Goal: Task Accomplishment & Management: Manage account settings

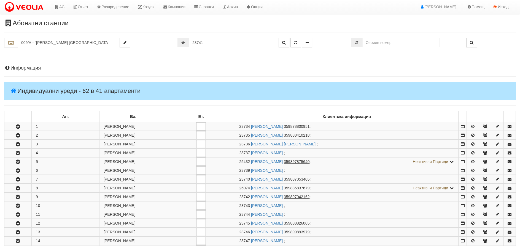
scroll to position [275, 0]
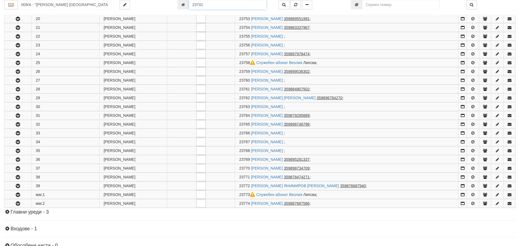
click at [210, 8] on input "23741" at bounding box center [227, 4] width 77 height 9
type input "25282"
click at [294, 3] on icon "button" at bounding box center [295, 5] width 3 height 4
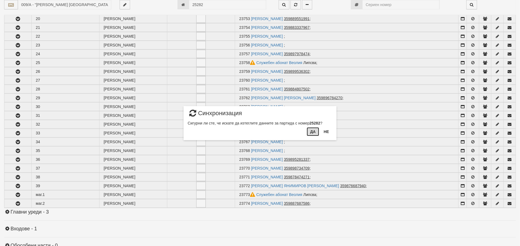
click at [311, 132] on button "Да" at bounding box center [313, 132] width 12 height 9
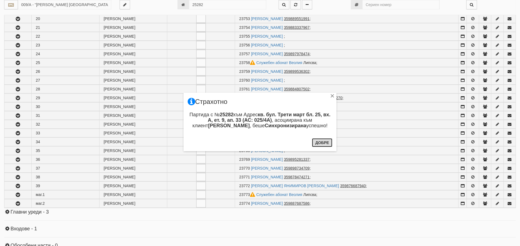
click at [323, 140] on button "Добре" at bounding box center [322, 143] width 20 height 9
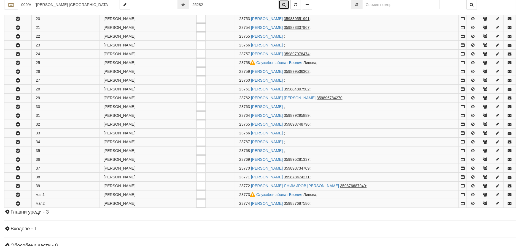
click at [285, 4] on icon "button" at bounding box center [284, 5] width 4 height 4
type input "025/4А - "ВЕОЛИЯ ЕНЕРДЖИ ВАРНА " ЕАД"
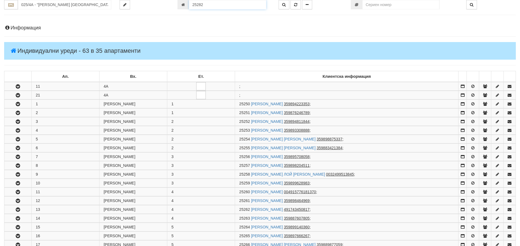
scroll to position [34, 0]
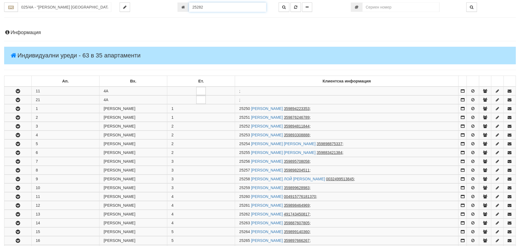
drag, startPoint x: 209, startPoint y: 2, endPoint x: 154, endPoint y: 2, distance: 55.4
click at [165, 4] on div "025/4А - "ВЕОЛИЯ ЕНЕРДЖИ ВАРНА " ЕАД 25282" at bounding box center [260, 6] width 520 height 9
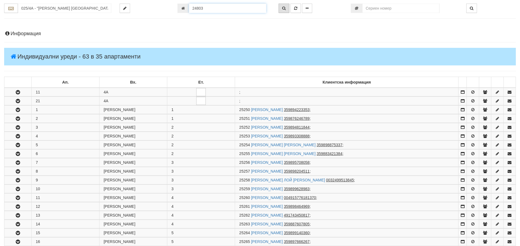
type input "24803"
click at [287, 5] on button "button" at bounding box center [283, 8] width 11 height 9
type input "260/Б - "ВЕОЛИЯ ЕНЕРДЖИ ВАРНА " ЕАД"
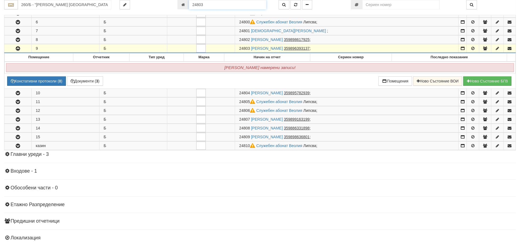
scroll to position [147, 0]
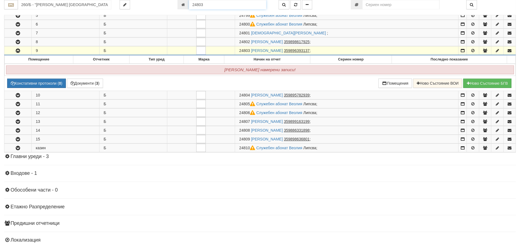
drag, startPoint x: 205, startPoint y: 4, endPoint x: 134, endPoint y: 6, distance: 71.1
click at [144, 5] on div "260/Б - "ВЕОЛИЯ ЕНЕРДЖИ ВАРНА " ЕАД 24803" at bounding box center [260, 4] width 520 height 9
type input "24421"
click at [298, 4] on button "button" at bounding box center [295, 4] width 10 height 9
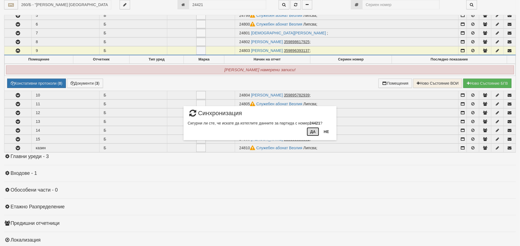
click at [312, 135] on button "Да" at bounding box center [313, 132] width 12 height 9
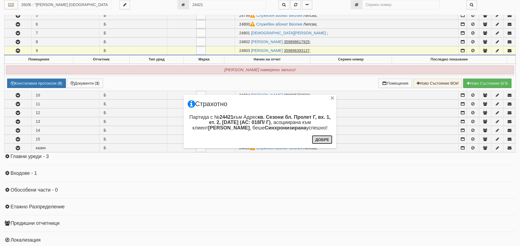
click at [320, 137] on button "Добре" at bounding box center [322, 139] width 20 height 9
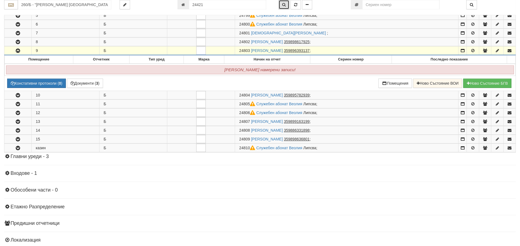
click at [282, 3] on icon "button" at bounding box center [284, 5] width 4 height 4
type input "018П/ Г - "ВЕОЛИЯ ЕНЕРДЖИ ВАРНА " ЕАД"
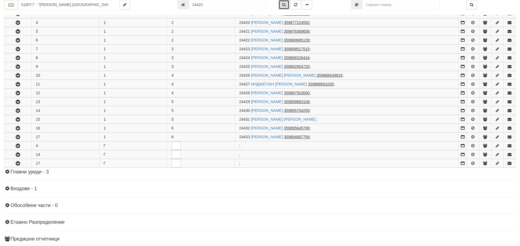
scroll to position [144, 0]
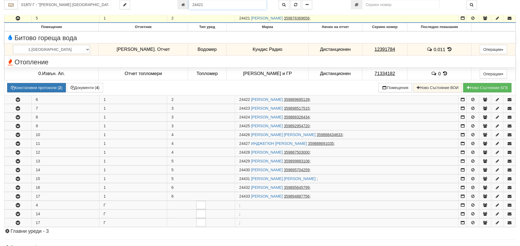
drag, startPoint x: 216, startPoint y: 7, endPoint x: 170, endPoint y: 3, distance: 46.1
click at [171, 3] on div "018П/ Г - "ВЕОЛИЯ ЕНЕРДЖИ ВАРНА " ЕАД 24421" at bounding box center [260, 4] width 520 height 9
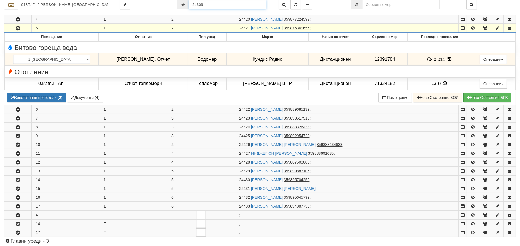
type input "24309"
type input "018Е/ А - "ВЕОЛИЯ ЕНЕРДЖИ ВАРНА " ЕАД"
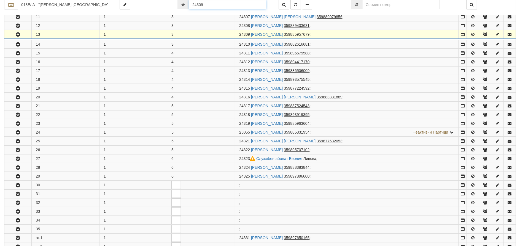
scroll to position [214, 0]
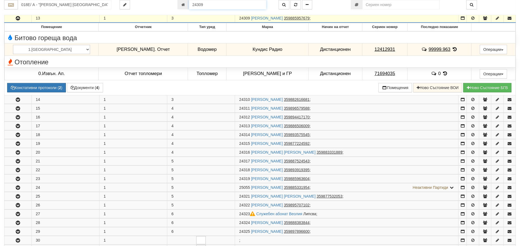
drag, startPoint x: 208, startPoint y: 3, endPoint x: 114, endPoint y: 11, distance: 94.2
click at [120, 10] on div "018Е/ А - "ВЕОЛИЯ ЕНЕРДЖИ ВАРНА " ЕАД 24309" at bounding box center [259, 7] width 511 height 15
type input "22181"
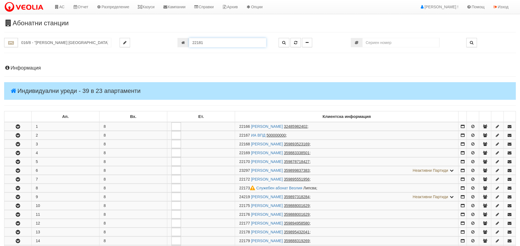
scroll to position [213, 0]
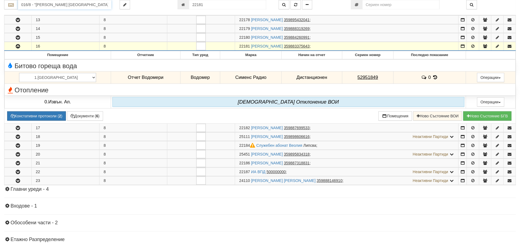
click at [26, 5] on input "016/8 - "ВЕОЛИЯ ЕНЕРДЖИ ВАРНА " ЕАД" at bounding box center [64, 4] width 93 height 9
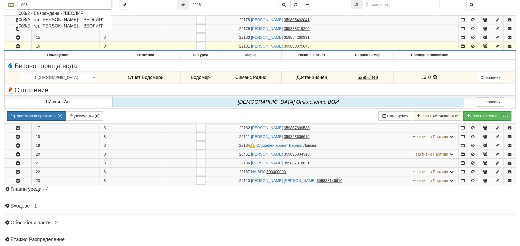
click at [30, 21] on div "008/А - ул. Васил Чекаларов - "ВЕОЛИЯ"" at bounding box center [65, 20] width 92 height 6
type input "008/А - ул. Васил Чекаларов - "ВЕОЛИЯ""
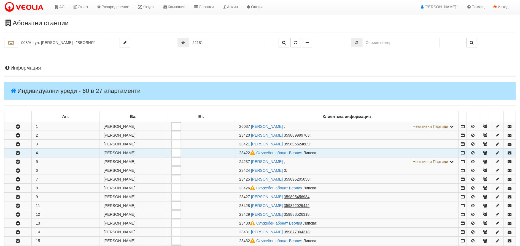
scroll to position [28, 0]
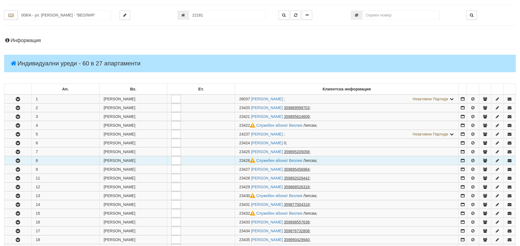
click at [16, 161] on icon "button" at bounding box center [18, 161] width 7 height 4
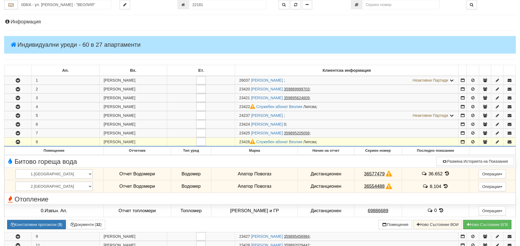
scroll to position [55, 0]
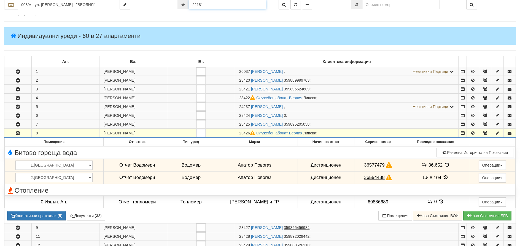
drag, startPoint x: 221, startPoint y: 6, endPoint x: 134, endPoint y: 11, distance: 86.9
click at [144, 9] on div "008/А - ул. Васил Чекаларов - "ВЕОЛИЯ" 22181" at bounding box center [259, 7] width 511 height 15
type input "23426"
click at [297, 4] on button "button" at bounding box center [295, 4] width 10 height 9
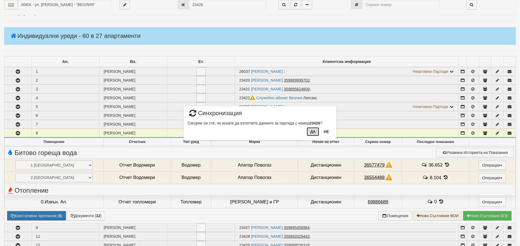
click at [310, 131] on button "Да" at bounding box center [313, 132] width 12 height 9
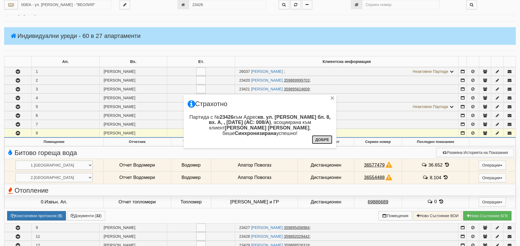
click at [326, 143] on button "Добре" at bounding box center [322, 139] width 20 height 9
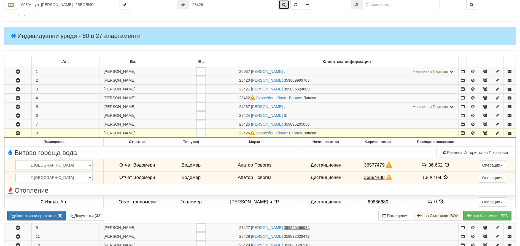
drag, startPoint x: 284, startPoint y: 4, endPoint x: 282, endPoint y: 5, distance: 2.8
click at [283, 5] on icon "button" at bounding box center [284, 5] width 4 height 4
type input "008/А - "ВЕОЛИЯ ЕНЕРДЖИ ВАРНА " ЕАД"
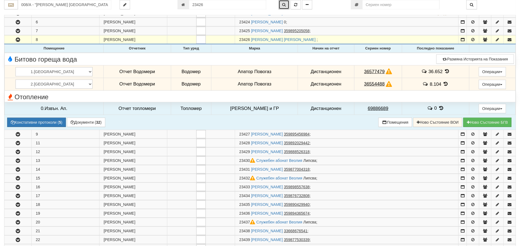
scroll to position [88, 0]
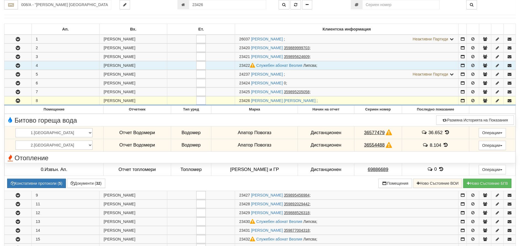
click at [17, 65] on icon "button" at bounding box center [18, 66] width 7 height 4
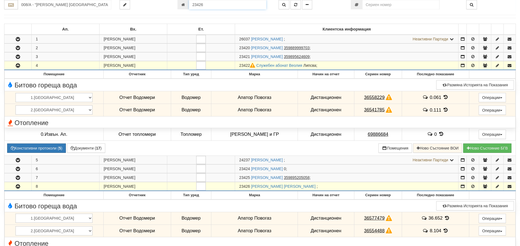
drag, startPoint x: 202, startPoint y: 3, endPoint x: 226, endPoint y: 4, distance: 24.0
click at [226, 4] on input "23426" at bounding box center [227, 4] width 77 height 9
type input "23422"
click at [294, 6] on icon "button" at bounding box center [295, 5] width 3 height 4
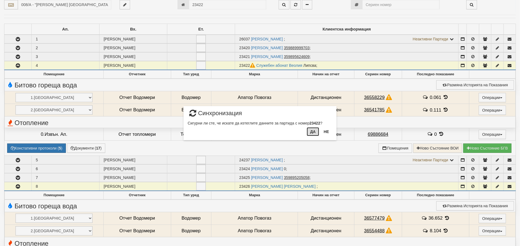
click at [313, 131] on button "Да" at bounding box center [313, 132] width 12 height 9
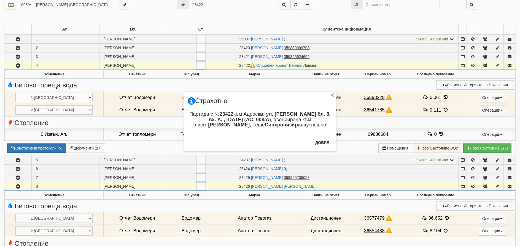
click at [326, 149] on div "Добре" at bounding box center [322, 145] width 20 height 13
click at [319, 141] on button "Добре" at bounding box center [322, 143] width 20 height 9
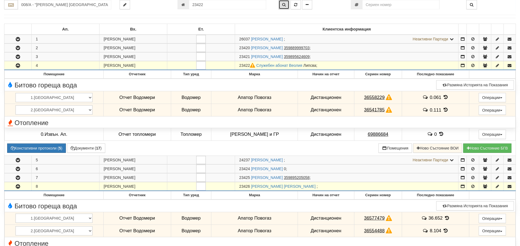
click at [284, 3] on icon "button" at bounding box center [284, 5] width 4 height 4
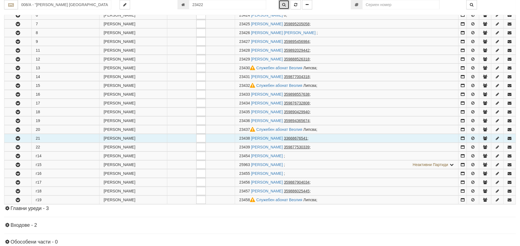
scroll to position [245, 0]
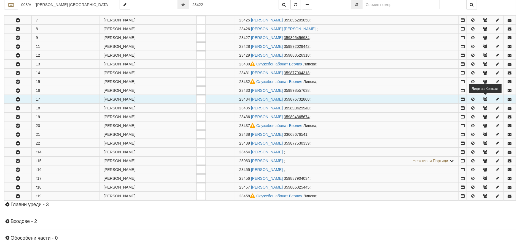
click at [486, 97] on button "button" at bounding box center [485, 99] width 12 height 8
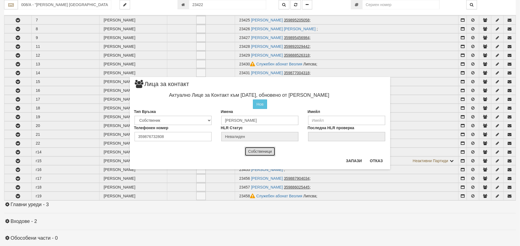
click at [252, 152] on button "Собственици" at bounding box center [260, 151] width 31 height 9
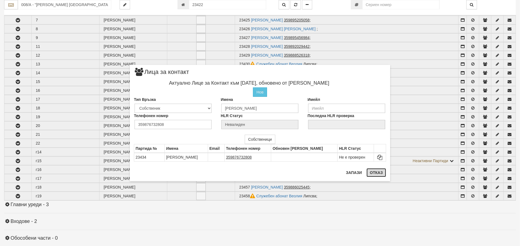
click at [380, 174] on button "Отказ" at bounding box center [376, 173] width 20 height 9
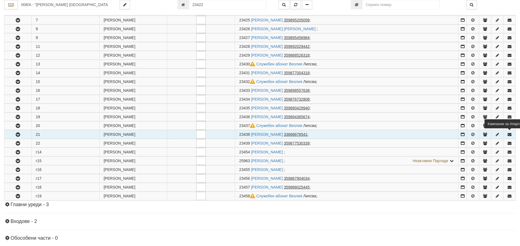
click at [510, 135] on icon "button" at bounding box center [509, 135] width 5 height 4
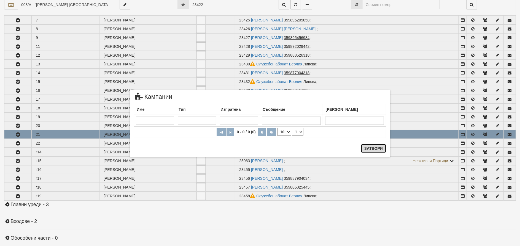
click at [374, 151] on button "Затвори" at bounding box center [373, 148] width 25 height 9
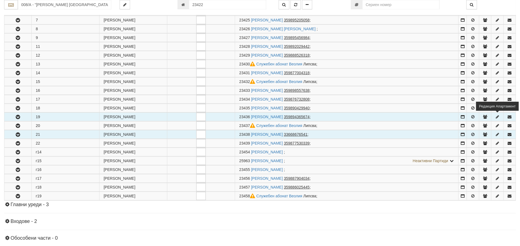
click at [497, 116] on icon "button" at bounding box center [497, 117] width 5 height 4
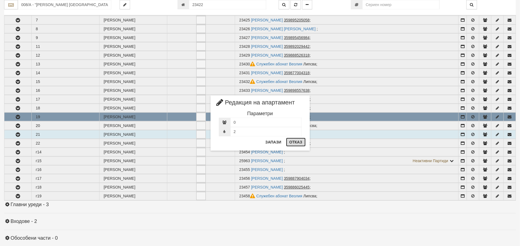
click at [299, 144] on button "Отказ" at bounding box center [296, 142] width 20 height 9
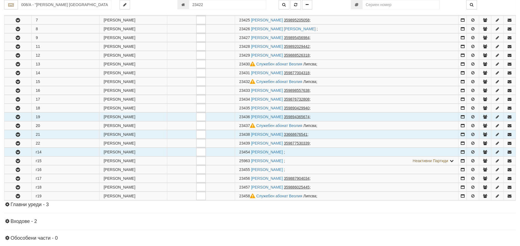
click at [17, 151] on icon "button" at bounding box center [18, 153] width 7 height 4
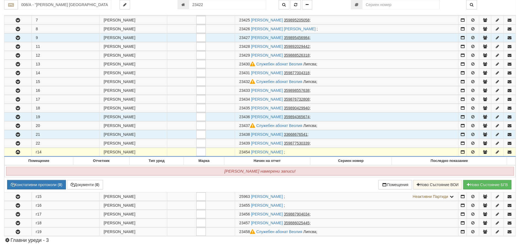
click at [17, 36] on icon "button" at bounding box center [18, 38] width 7 height 4
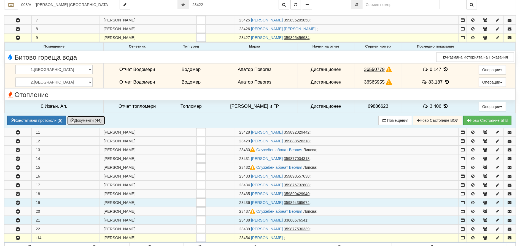
click at [75, 121] on button "Документи ( 44 )" at bounding box center [86, 120] width 38 height 9
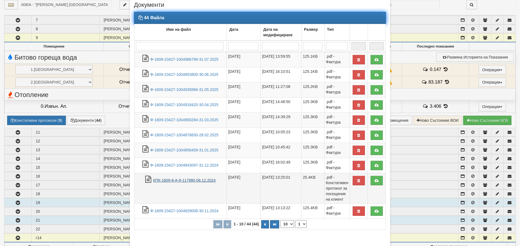
scroll to position [43, 0]
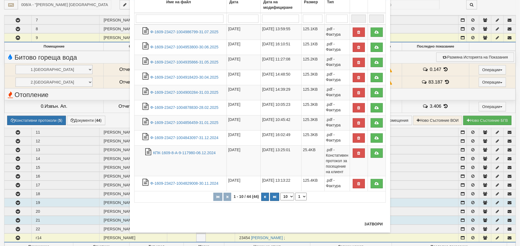
click at [286, 196] on select "10 20 30 40" at bounding box center [287, 197] width 14 height 8
select select "40"
click at [280, 201] on select "10 20 30 40" at bounding box center [287, 197] width 14 height 8
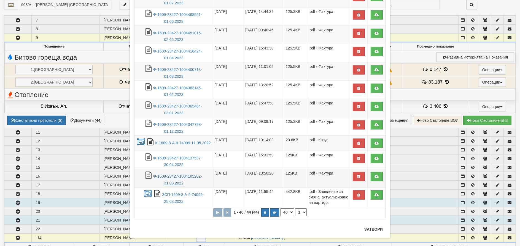
scroll to position [601, 0]
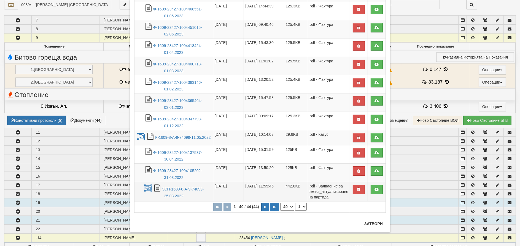
click at [169, 192] on td "ЗСП-1609-8-А-9-74099-25.03.2022" at bounding box center [173, 192] width 79 height 20
click at [173, 188] on link "ЗСП-1609-8-А-9-74099-25.03.2022" at bounding box center [183, 192] width 42 height 11
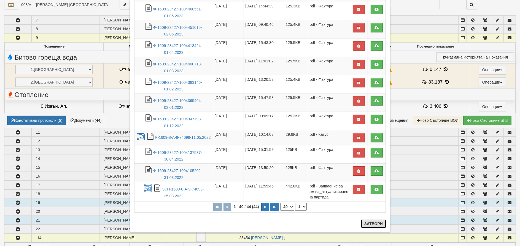
click at [374, 229] on div "Затвори" at bounding box center [373, 226] width 25 height 13
drag, startPoint x: 372, startPoint y: 223, endPoint x: 371, endPoint y: 206, distance: 16.5
click at [373, 223] on button "Затвори" at bounding box center [373, 224] width 25 height 9
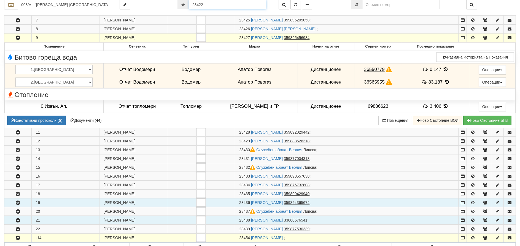
scroll to position [235, 0]
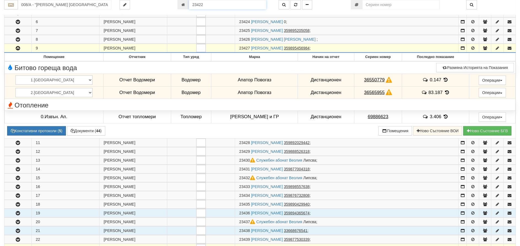
drag, startPoint x: 208, startPoint y: 3, endPoint x: 159, endPoint y: 7, distance: 49.2
click at [161, 6] on div "008/А - "ВЕОЛИЯ ЕНЕРДЖИ ВАРНА " ЕАД 23422" at bounding box center [260, 4] width 520 height 9
type input "23484"
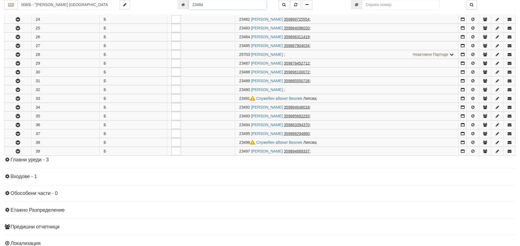
scroll to position [329, 0]
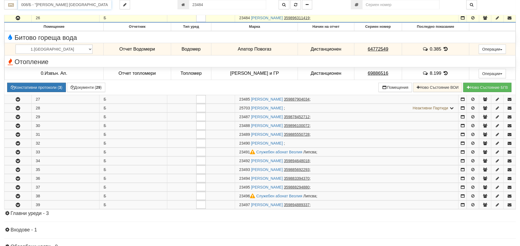
click at [52, 7] on input "008/Б - "ВЕОЛИЯ ЕНЕРДЖИ ВАРНА " ЕАД" at bounding box center [64, 4] width 93 height 9
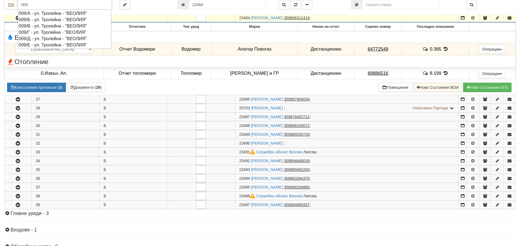
click at [37, 46] on div "009/Е - ул. Тролейна - "ВЕОЛИЯ"" at bounding box center [65, 45] width 92 height 6
type input "009/Е - ул. Тролейна - "ВЕОЛИЯ""
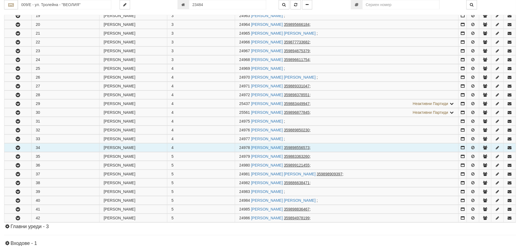
scroll to position [275, 0]
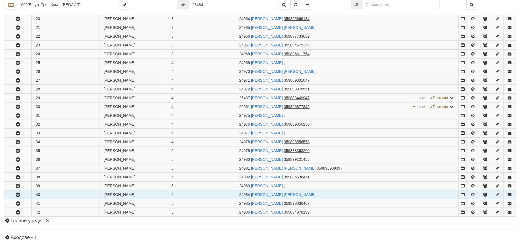
click at [18, 194] on icon "button" at bounding box center [18, 195] width 7 height 4
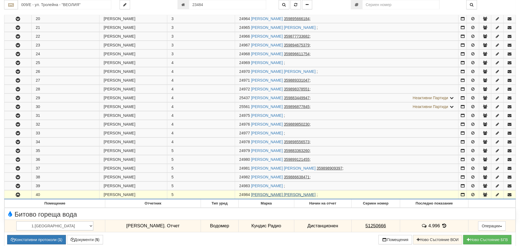
click at [276, 196] on link "[PERSON_NAME]" at bounding box center [283, 195] width 64 height 4
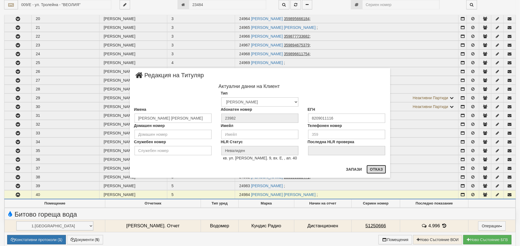
click at [373, 169] on button "Отказ" at bounding box center [376, 169] width 20 height 9
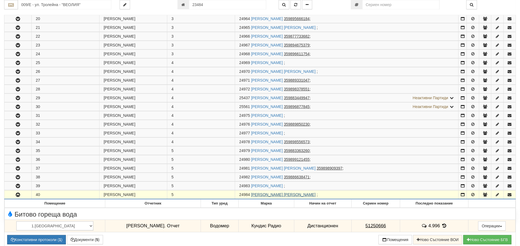
click at [271, 195] on link "[PERSON_NAME]" at bounding box center [283, 195] width 64 height 4
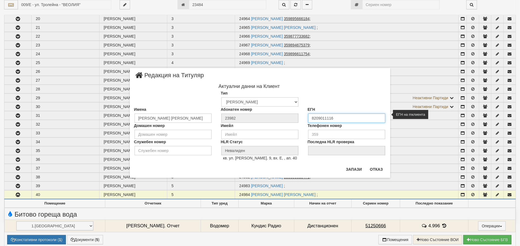
drag, startPoint x: 332, startPoint y: 119, endPoint x: 346, endPoint y: 119, distance: 14.9
click at [344, 119] on input "8209011116" at bounding box center [346, 118] width 77 height 9
type input "8209011117"
click at [351, 170] on button "Запази" at bounding box center [353, 169] width 23 height 9
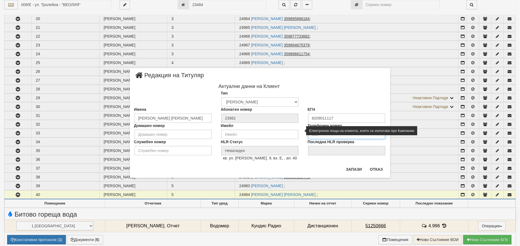
drag, startPoint x: 322, startPoint y: 134, endPoint x: 265, endPoint y: 129, distance: 57.3
click at [278, 132] on div "Домашен номер Имейл Телефонен номер" at bounding box center [260, 131] width 260 height 16
click at [315, 166] on div "× Редакция на Титуляр Актуални данни на Клиент Тип Физическо Лице Фирма Институ…" at bounding box center [260, 123] width 260 height 110
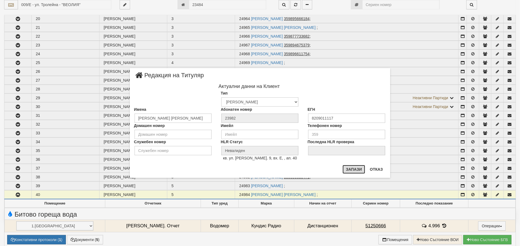
click at [359, 171] on button "Запази" at bounding box center [353, 169] width 23 height 9
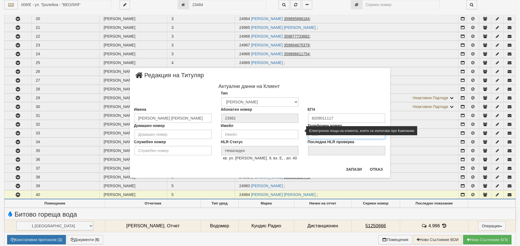
drag, startPoint x: 324, startPoint y: 133, endPoint x: 280, endPoint y: 131, distance: 44.1
click at [282, 132] on div "Домашен номер Имейл Телефонен номер" at bounding box center [260, 131] width 260 height 16
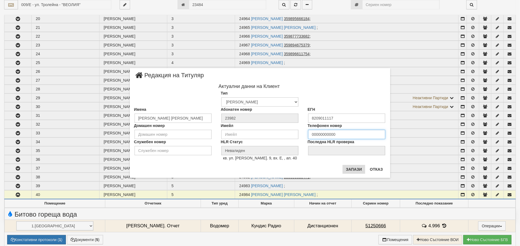
type input "00000000000"
click at [348, 169] on button "Запази" at bounding box center [353, 169] width 23 height 9
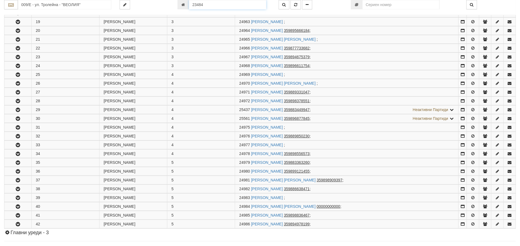
scroll to position [253, 0]
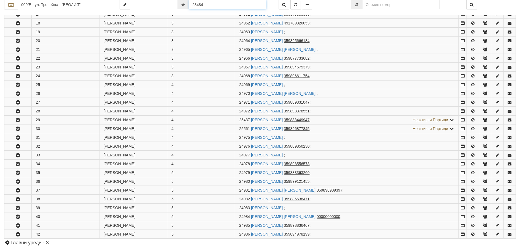
drag, startPoint x: 206, startPoint y: 6, endPoint x: 172, endPoint y: 5, distance: 34.4
click at [172, 5] on div "009/Е - ул. Тролейна - "ВЕОЛИЯ" 23484" at bounding box center [260, 4] width 520 height 9
type input "24984"
click at [296, 4] on icon "button" at bounding box center [295, 5] width 3 height 4
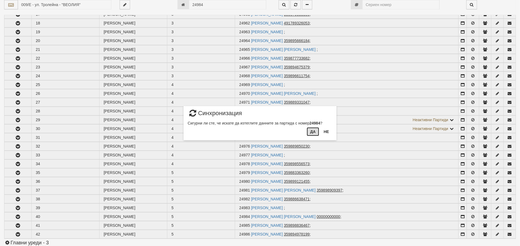
click at [312, 134] on button "Да" at bounding box center [313, 132] width 12 height 9
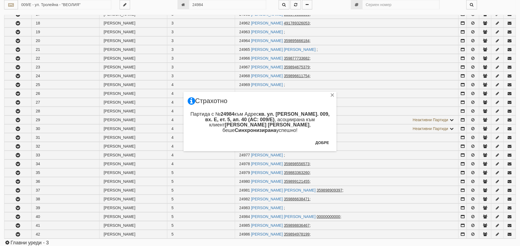
click at [319, 147] on div "Добре" at bounding box center [322, 145] width 20 height 13
click at [319, 144] on button "Добре" at bounding box center [322, 143] width 20 height 9
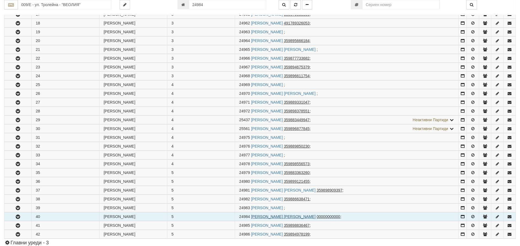
click at [266, 215] on link "[PERSON_NAME]" at bounding box center [283, 217] width 64 height 4
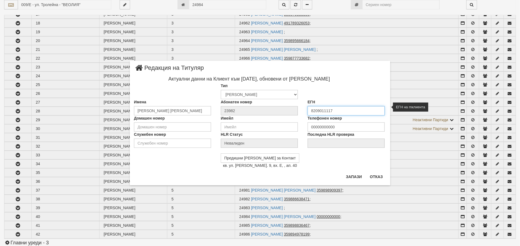
click at [332, 110] on input "8209011117" at bounding box center [345, 110] width 77 height 9
drag, startPoint x: 330, startPoint y: 109, endPoint x: 337, endPoint y: 111, distance: 6.4
click at [331, 110] on input "8209011117" at bounding box center [345, 110] width 77 height 9
type input "8209011116"
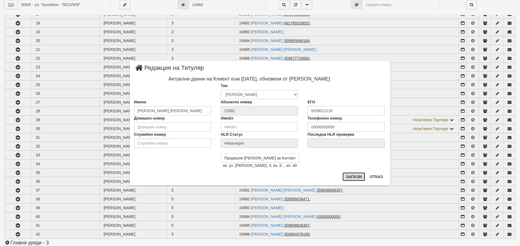
click at [350, 179] on button "Запази" at bounding box center [353, 177] width 23 height 9
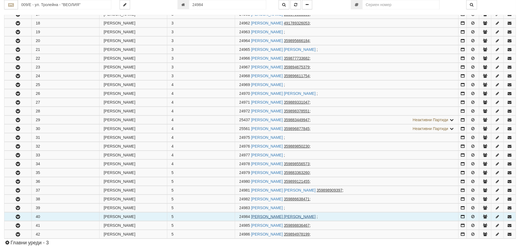
click at [295, 216] on link "[PERSON_NAME]" at bounding box center [283, 217] width 64 height 4
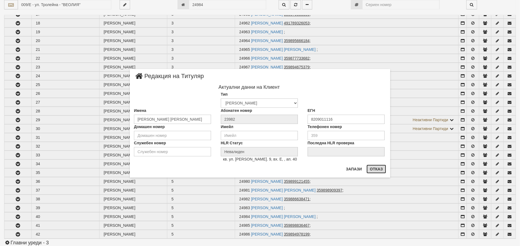
click at [370, 166] on button "Отказ" at bounding box center [376, 169] width 20 height 9
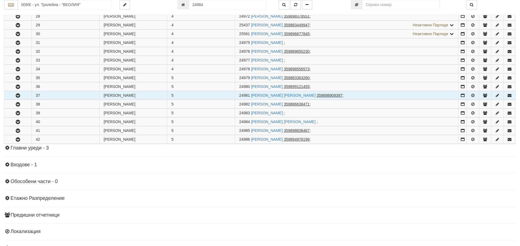
scroll to position [364, 0]
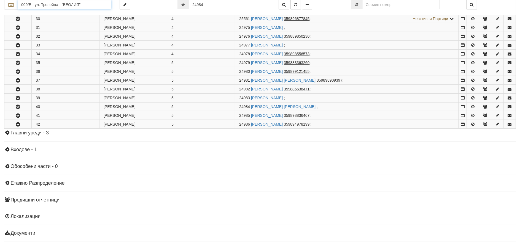
click at [29, 4] on input "009/Е - ул. Тролейна - "ВЕОЛИЯ"" at bounding box center [64, 4] width 93 height 9
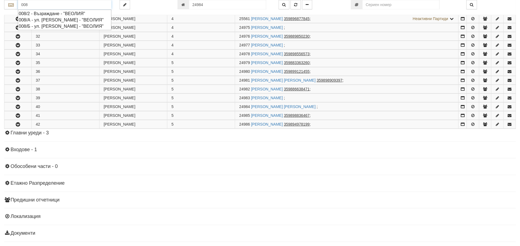
click at [24, 19] on div "008/А - ул. Васил Чекаларов - "ВЕОЛИЯ"" at bounding box center [65, 20] width 92 height 6
type input "008/А - ул. Васил Чекаларов - "ВЕОЛИЯ""
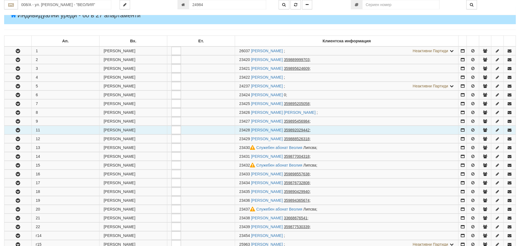
scroll to position [83, 0]
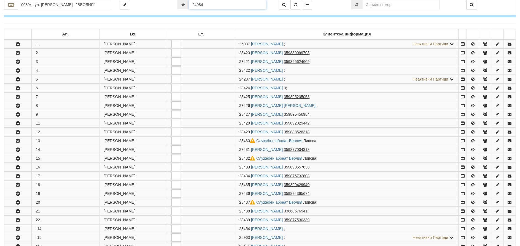
click at [215, 4] on input "24984" at bounding box center [227, 4] width 77 height 9
type input "23839"
click at [285, 4] on icon "button" at bounding box center [284, 5] width 4 height 4
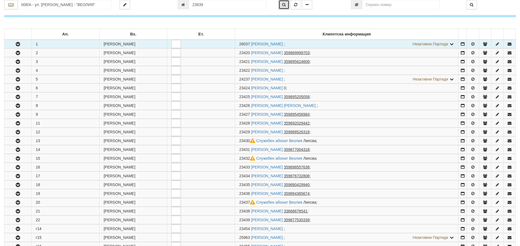
type input "009/В - "ВЕОЛИЯ ЕНЕРДЖИ ВАРНА " ЕАД"
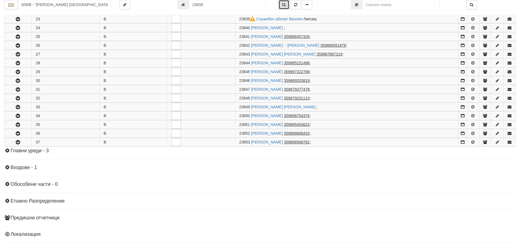
scroll to position [303, 0]
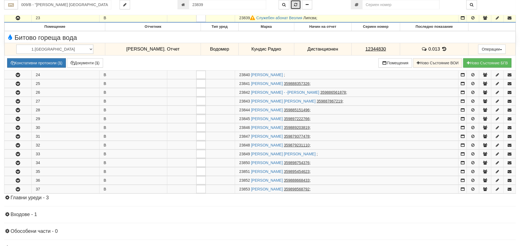
click at [294, 1] on button "button" at bounding box center [295, 4] width 10 height 9
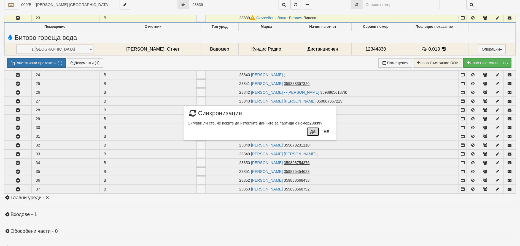
click at [312, 131] on button "Да" at bounding box center [313, 132] width 12 height 9
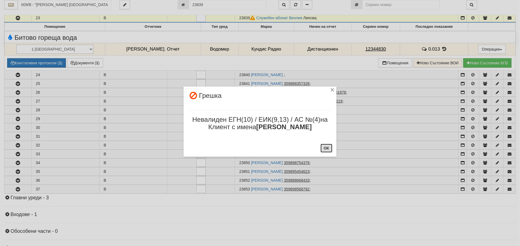
click at [320, 144] on button "ОК" at bounding box center [326, 148] width 12 height 9
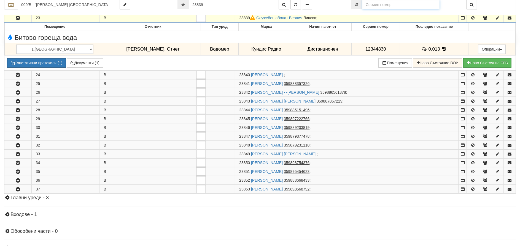
click at [427, 9] on div "009/В - "ВЕОЛИЯ ЕНЕРДЖИ ВАРНА " ЕАД 23839" at bounding box center [259, 7] width 511 height 15
click at [294, 4] on icon "button" at bounding box center [295, 5] width 3 height 4
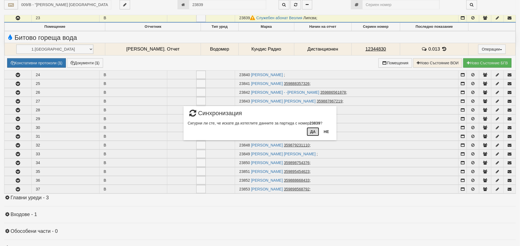
click at [307, 132] on button "Да" at bounding box center [313, 132] width 12 height 9
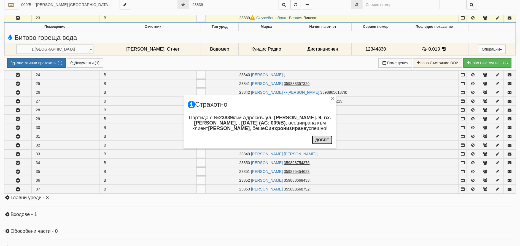
click at [315, 139] on button "Добре" at bounding box center [322, 140] width 20 height 9
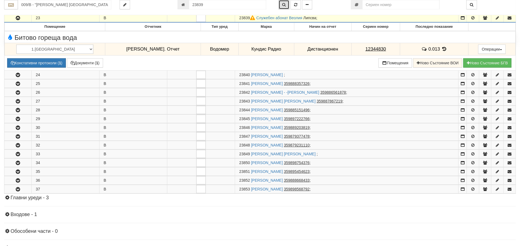
click at [283, 2] on button "button" at bounding box center [283, 4] width 11 height 9
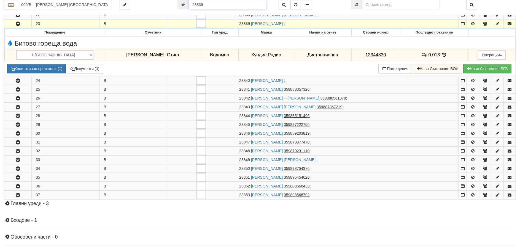
drag, startPoint x: 194, startPoint y: 3, endPoint x: 250, endPoint y: 8, distance: 56.2
click at [250, 8] on input "23839" at bounding box center [227, 4] width 77 height 9
type input "4935"
click at [284, 2] on button "button" at bounding box center [283, 4] width 11 height 9
type input "124/1 - "ВЕОЛИЯ ЕНЕРДЖИ ВАРНА " ЕАД"
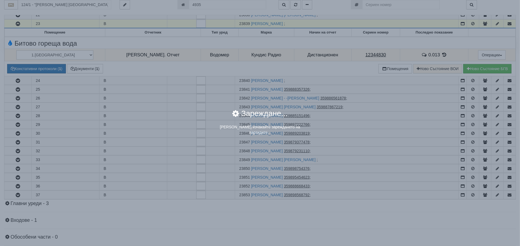
drag, startPoint x: 207, startPoint y: 6, endPoint x: 203, endPoint y: 6, distance: 3.9
click at [203, 6] on div "× Зареждане... Моля изчакайте зареждането на партидите..." at bounding box center [260, 69] width 322 height 139
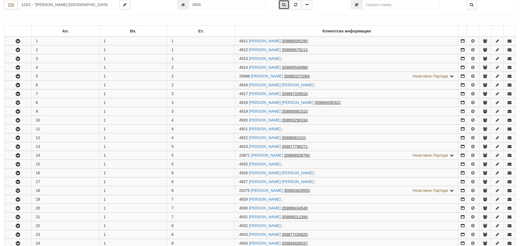
scroll to position [248, 0]
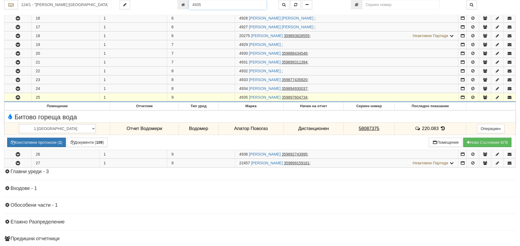
drag, startPoint x: 199, startPoint y: 4, endPoint x: 161, endPoint y: 4, distance: 38.3
click at [163, 4] on div "124/1 - "ВЕОЛИЯ ЕНЕРДЖИ ВАРНА " ЕАД 4935" at bounding box center [260, 4] width 520 height 9
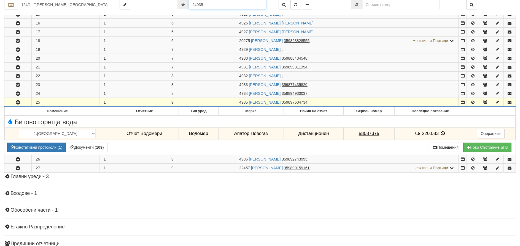
type input "24935"
type input "009/Д - "ВЕОЛИЯ ЕНЕРДЖИ ВАРНА " ЕАД"
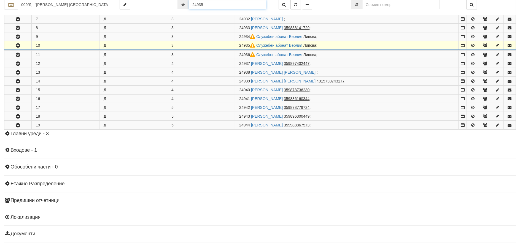
scroll to position [177, 0]
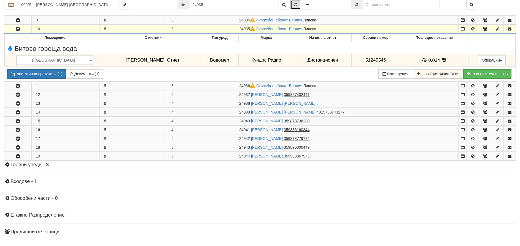
click at [296, 4] on icon "button" at bounding box center [295, 5] width 3 height 4
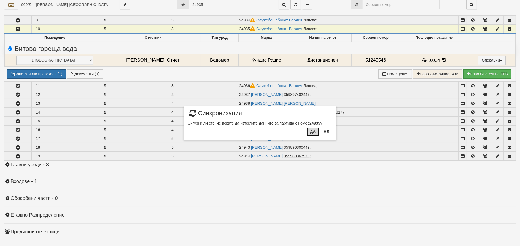
click at [313, 133] on button "Да" at bounding box center [313, 132] width 12 height 9
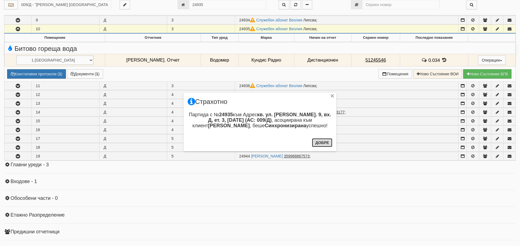
click at [318, 143] on button "Добре" at bounding box center [322, 143] width 20 height 9
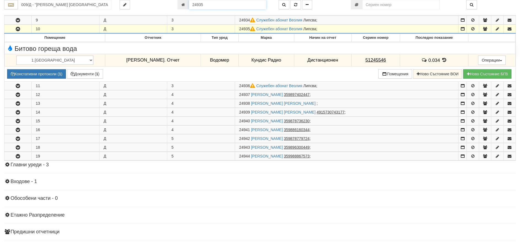
click at [203, 6] on input "24935" at bounding box center [227, 4] width 77 height 9
click at [295, 4] on icon "button" at bounding box center [295, 5] width 3 height 4
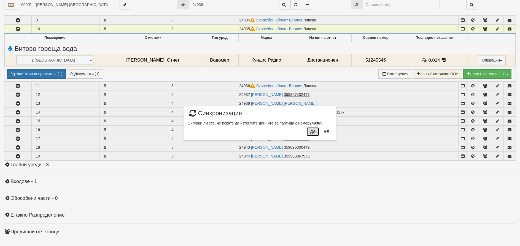
click at [316, 131] on button "Да" at bounding box center [313, 132] width 12 height 9
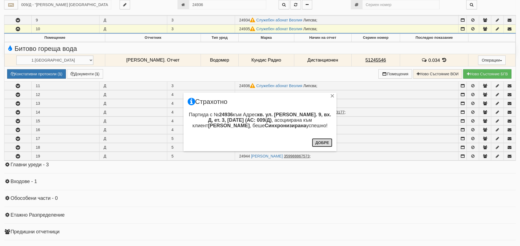
click at [321, 139] on button "Добре" at bounding box center [322, 143] width 20 height 9
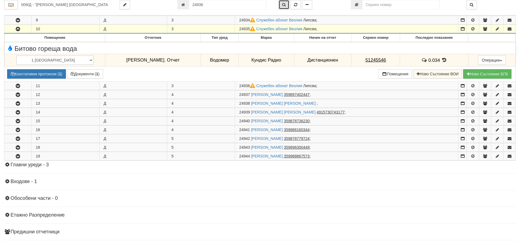
click at [281, 4] on button "button" at bounding box center [283, 4] width 11 height 9
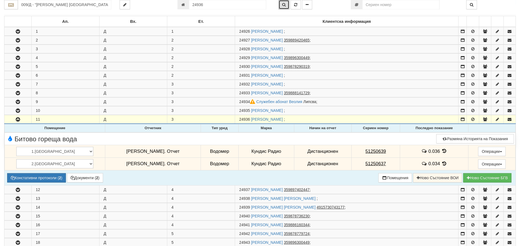
scroll to position [94, 0]
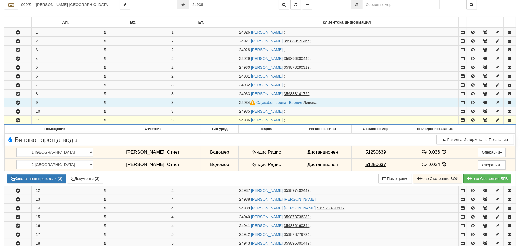
click at [17, 102] on icon "button" at bounding box center [18, 103] width 7 height 4
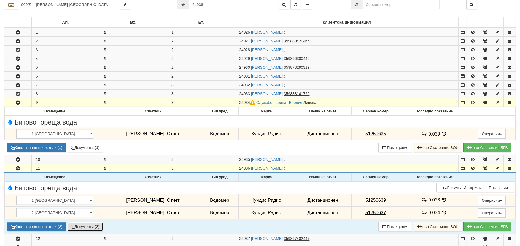
click at [91, 226] on button "Документи ( 2 )" at bounding box center [85, 227] width 36 height 9
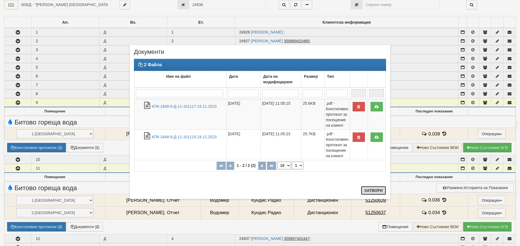
click at [380, 190] on button "Затвори" at bounding box center [373, 190] width 25 height 9
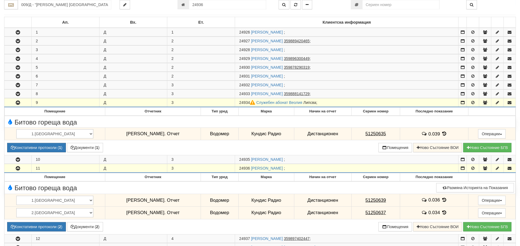
click at [419, 16] on div "Информация Параметри Брой Апартаменти: 19 Ползватели 07/2025 37 % 0 % 0" at bounding box center [259, 191] width 511 height 454
click at [209, 5] on input "24936" at bounding box center [227, 4] width 77 height 9
click at [293, 6] on button "button" at bounding box center [295, 4] width 10 height 9
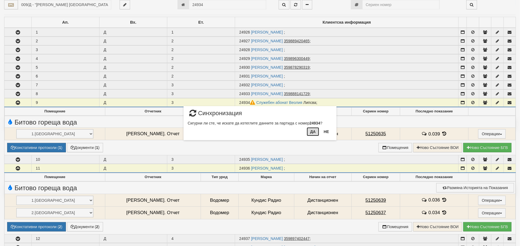
click at [314, 130] on button "Да" at bounding box center [313, 132] width 12 height 9
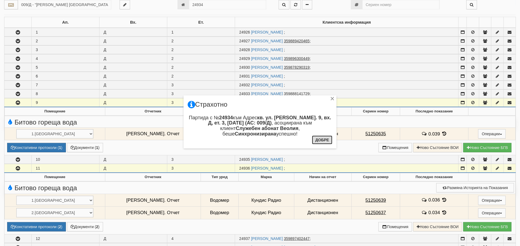
click at [317, 140] on button "Добре" at bounding box center [322, 140] width 20 height 9
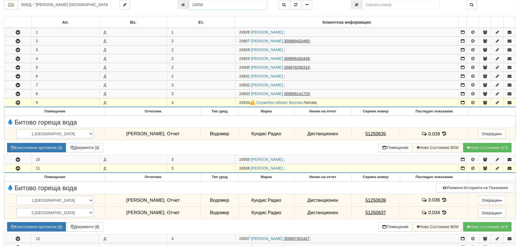
drag, startPoint x: 207, startPoint y: 5, endPoint x: 145, endPoint y: 3, distance: 62.3
click at [146, 3] on div "009/Д - "ВЕОЛИЯ ЕНЕРДЖИ ВАРНА " ЕАД 24934" at bounding box center [260, 4] width 520 height 9
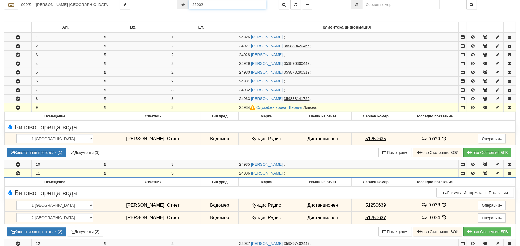
type input "25002"
type input "009/Г - "ВЕОЛИЯ ЕНЕРДЖИ ВАРНА " ЕАД"
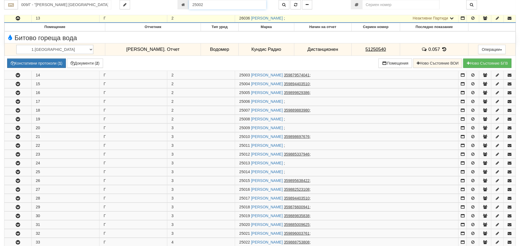
scroll to position [172, 0]
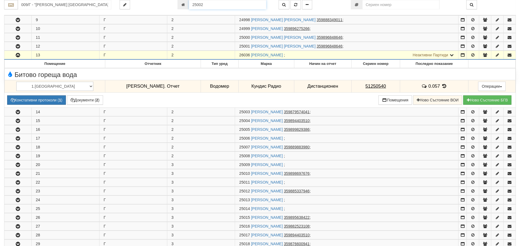
drag, startPoint x: 207, startPoint y: 3, endPoint x: 173, endPoint y: -2, distance: 34.5
click at [173, 0] on html "АС Отчет Настройки Период Глобални Параметри Сваляне Отчетни Карти Нулиране УДР" at bounding box center [260, 248] width 520 height 851
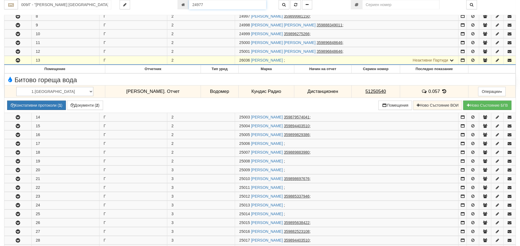
type input "24977"
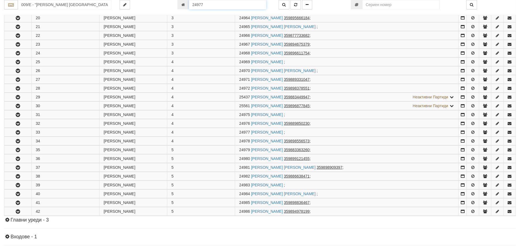
scroll to position [380, 0]
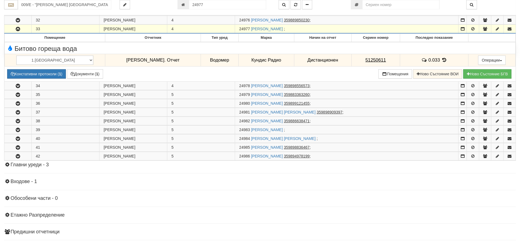
click at [146, 4] on div at bounding box center [144, 4] width 58 height 9
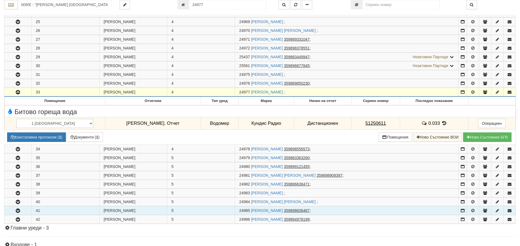
scroll to position [270, 0]
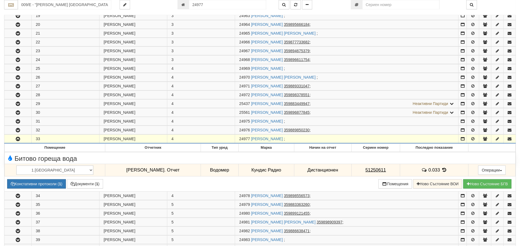
click at [18, 137] on icon "button" at bounding box center [18, 139] width 7 height 4
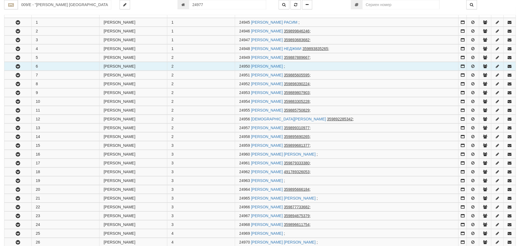
scroll to position [0, 0]
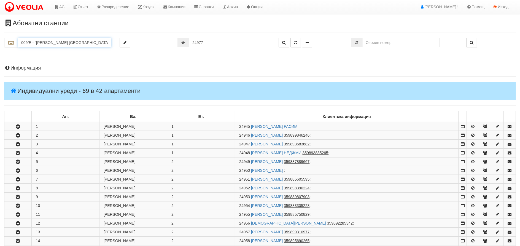
click at [31, 44] on input "009/Е - "ВЕОЛИЯ ЕНЕРДЖИ ВАРНА " ЕАД" at bounding box center [64, 42] width 93 height 9
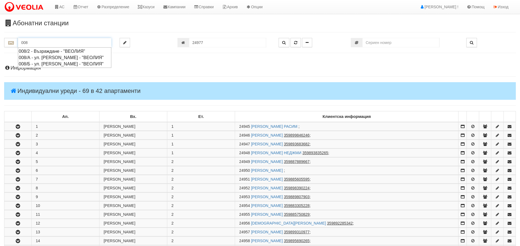
click at [34, 58] on div "008/А - ул. Васил Чекаларов - "ВЕОЛИЯ"" at bounding box center [65, 58] width 92 height 6
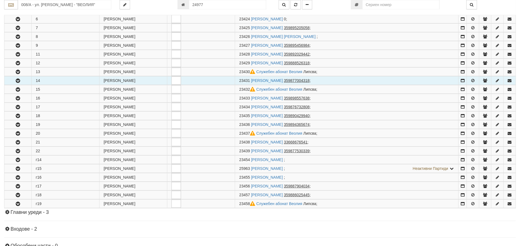
scroll to position [28, 0]
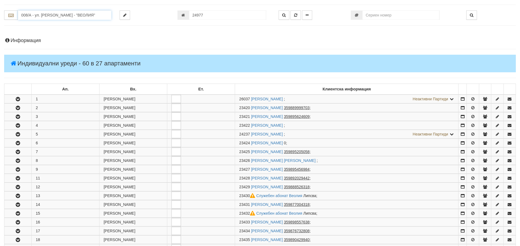
click at [55, 15] on input "008/А - ул. Васил Чекаларов - "ВЕОЛИЯ"" at bounding box center [64, 14] width 93 height 9
click at [95, 17] on input "008/А - ул. Васил Чекаларов - "ВЕОЛИЯ"" at bounding box center [64, 14] width 93 height 9
click at [28, 14] on input "008/А - ул. Васил Чекаларов - "ВЕОЛИЯ"" at bounding box center [64, 14] width 93 height 9
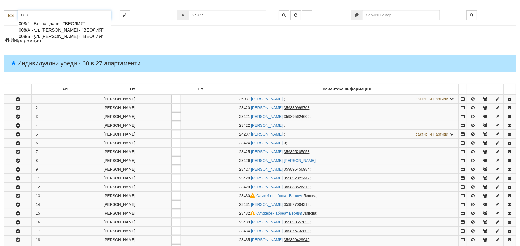
click at [35, 40] on div "008/Б - ул. Васил Чекаларов - "ВЕОЛИЯ"" at bounding box center [65, 36] width 92 height 6
type input "008/Б - ул. Васил Чекаларов - "ВЕОЛИЯ""
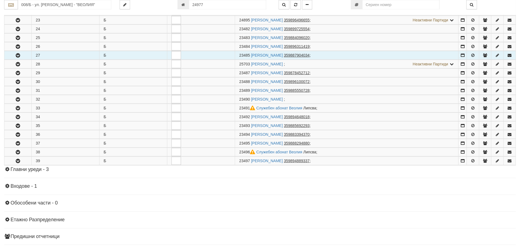
scroll to position [303, 0]
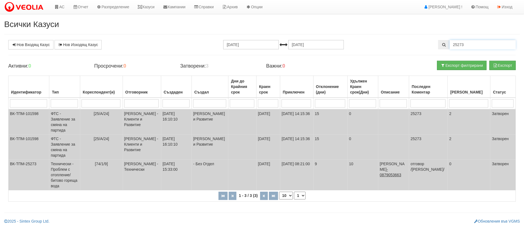
drag, startPoint x: 480, startPoint y: 43, endPoint x: 246, endPoint y: 34, distance: 233.7
click at [438, 43] on div "25273" at bounding box center [477, 44] width 78 height 9
click at [152, 6] on link "Казуси" at bounding box center [145, 7] width 25 height 14
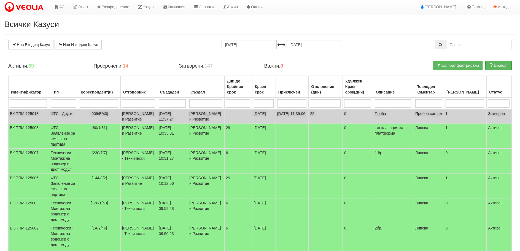
click at [68, 114] on td "ФТС - Други" at bounding box center [63, 116] width 29 height 14
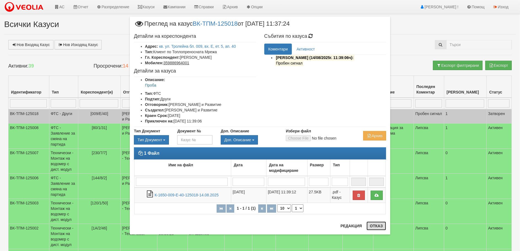
click at [370, 223] on button "Отказ" at bounding box center [376, 225] width 20 height 9
